Goal: Task Accomplishment & Management: Manage account settings

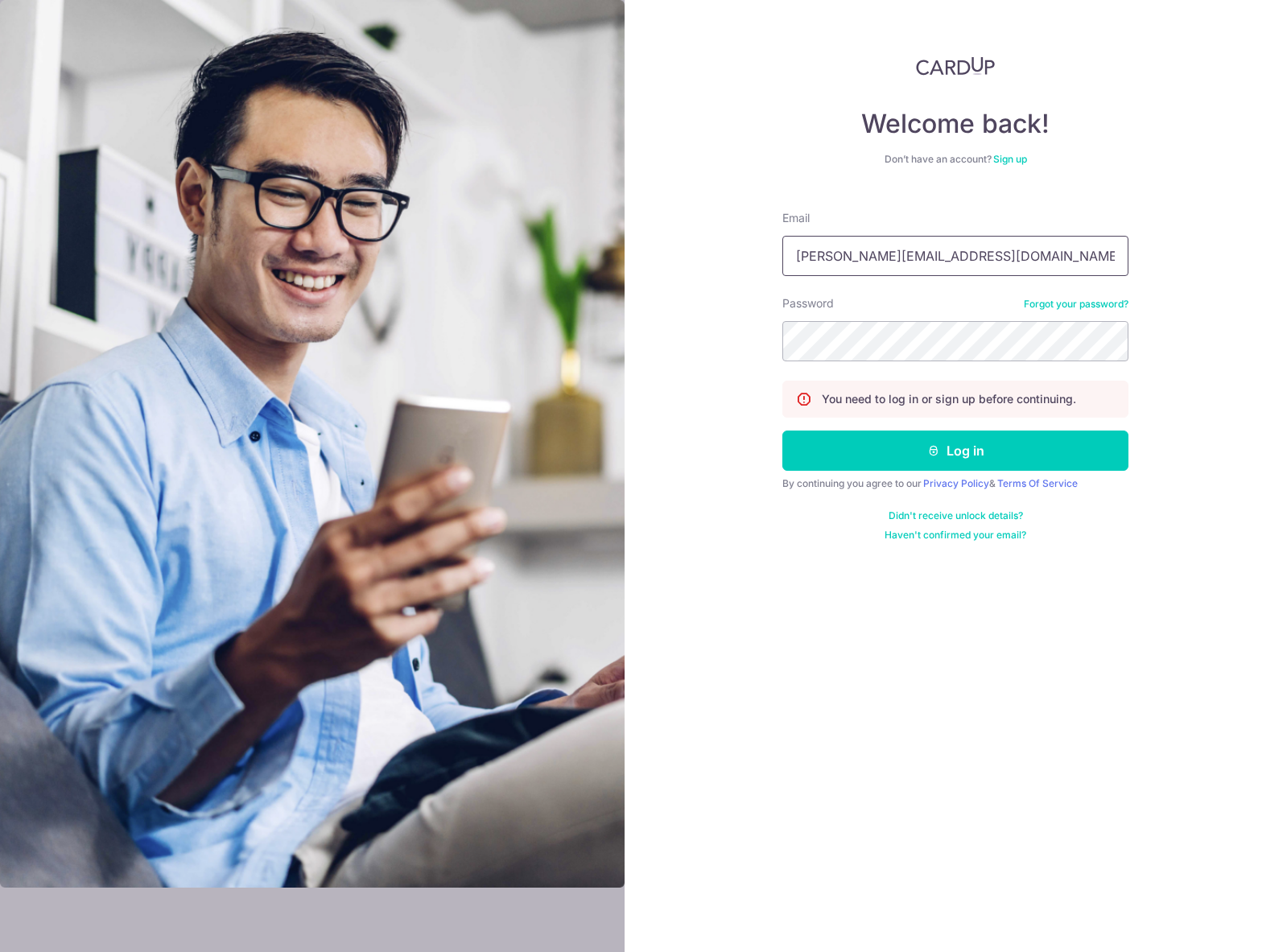
click at [1030, 272] on input "[PERSON_NAME][EMAIL_ADDRESS][DOMAIN_NAME]" at bounding box center [955, 256] width 346 height 41
type input "[PERSON_NAME][EMAIL_ADDRESS][DOMAIN_NAME]"
click at [945, 449] on button "Log in" at bounding box center [955, 450] width 346 height 41
